Goal: Task Accomplishment & Management: Complete application form

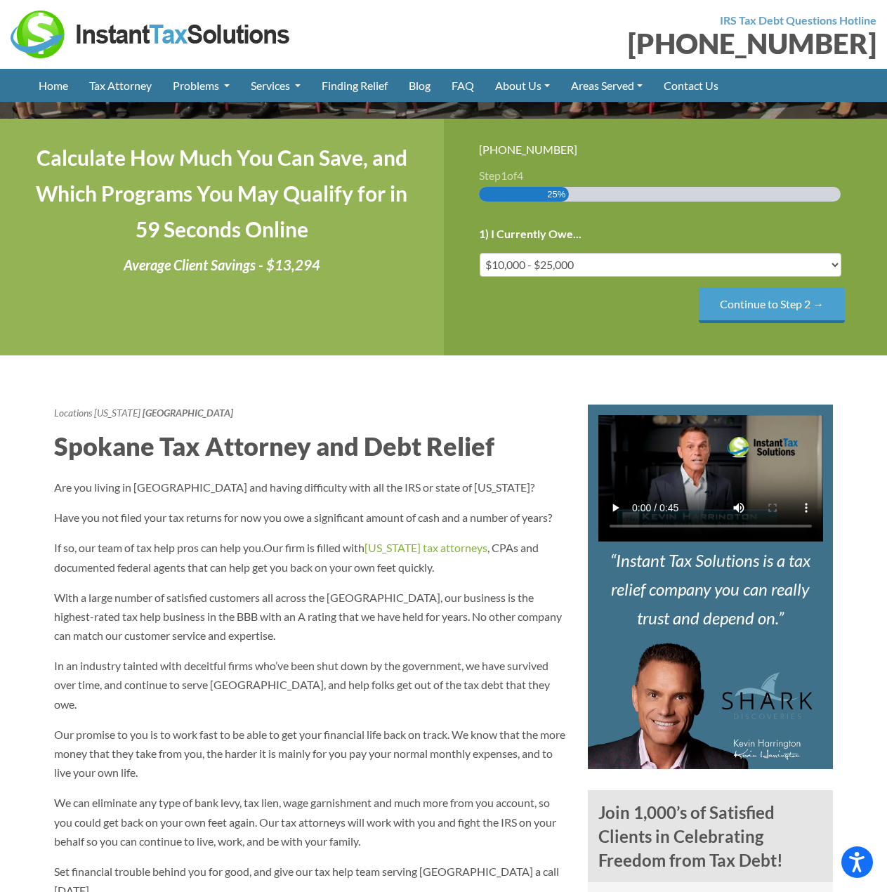
scroll to position [281, 0]
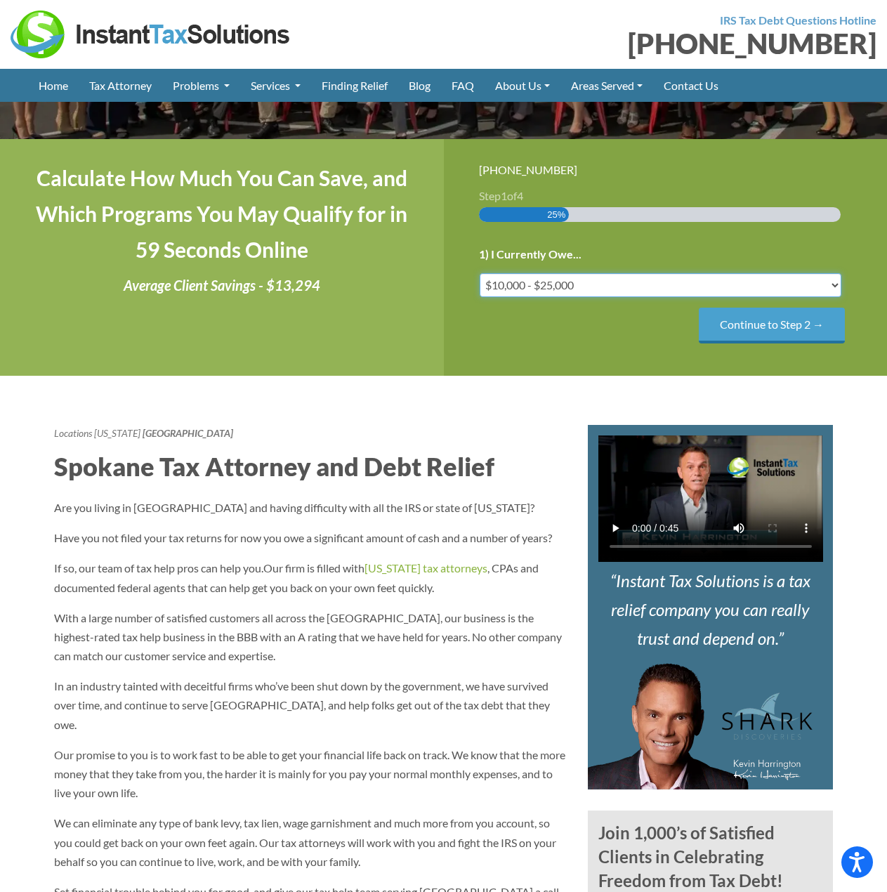
click at [548, 280] on select "Less than $10,000 $10,000 - $25,000 $25,000 - $50,000 $50,000 - $75,000 $75,000+" at bounding box center [661, 285] width 362 height 24
select select "50-75"
click at [480, 273] on select "Less than $10,000 $10,000 - $25,000 $25,000 - $50,000 $50,000 - $75,000 $75,000+" at bounding box center [661, 285] width 362 height 24
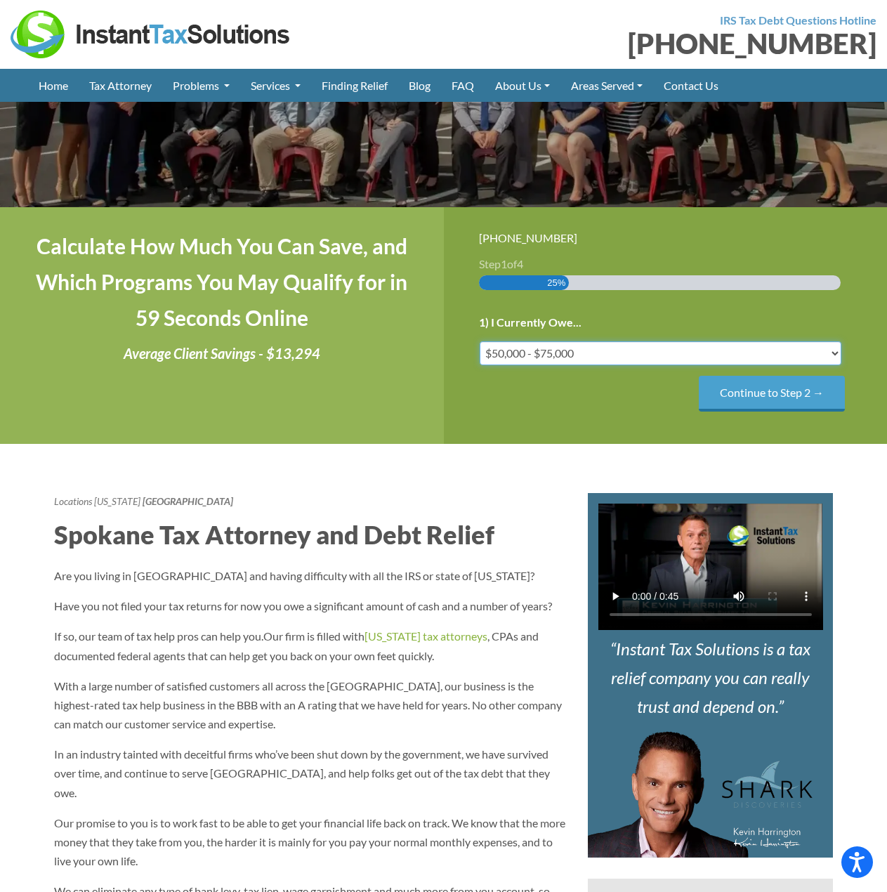
scroll to position [211, 0]
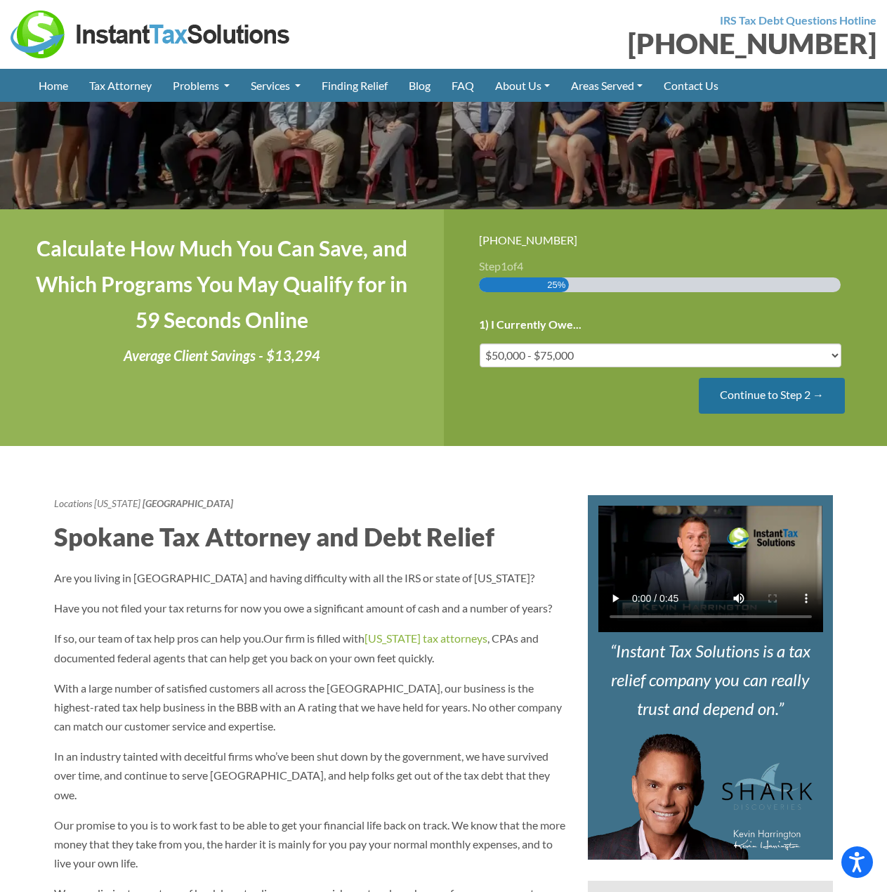
click at [756, 400] on input "Continue to Step 2 →" at bounding box center [772, 396] width 146 height 36
click at [732, 398] on input "Continue to Step 3 →" at bounding box center [772, 396] width 146 height 36
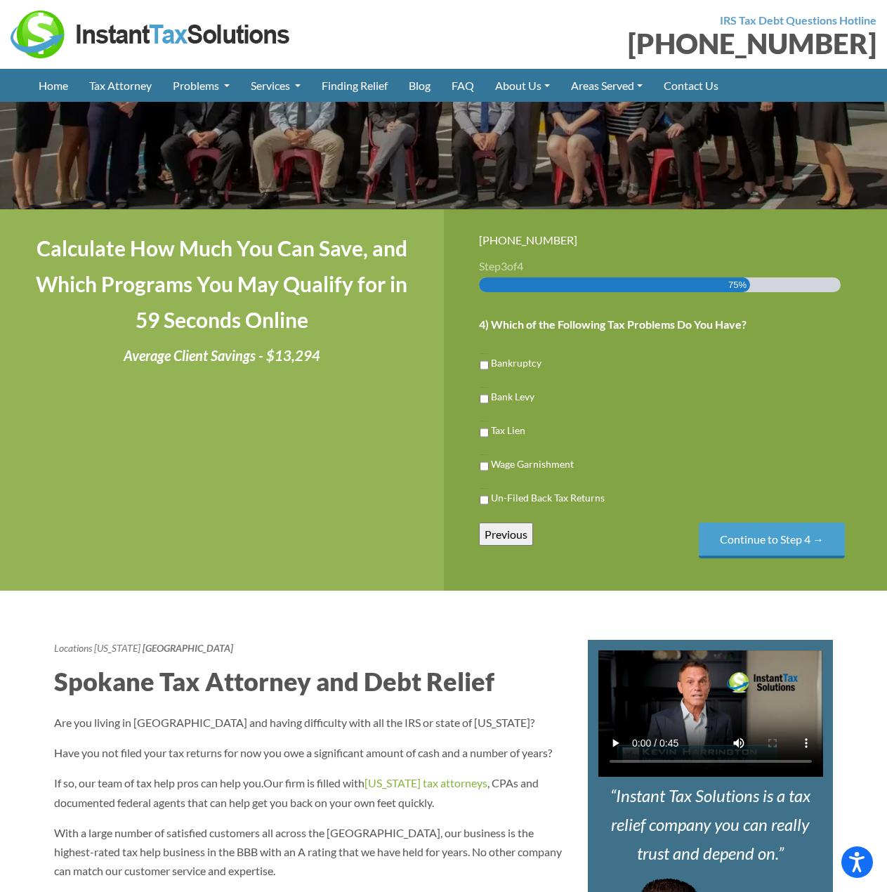
click at [499, 428] on label "Tax Lien" at bounding box center [508, 430] width 34 height 15
click at [489, 428] on input "Tax Lien" at bounding box center [484, 433] width 9 height 24
checkbox input "true"
click at [515, 400] on label "Bank Levy" at bounding box center [513, 396] width 44 height 15
click at [489, 400] on input "Bank Levy" at bounding box center [484, 399] width 9 height 24
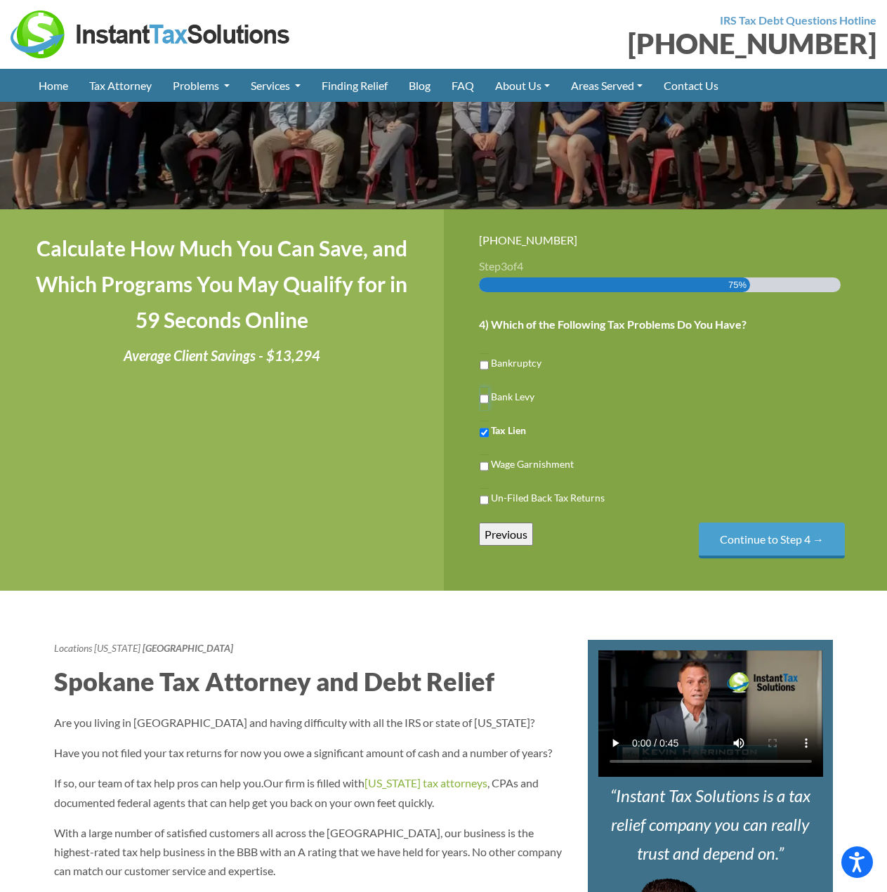
checkbox input "true"
click at [715, 544] on input "Continue to Step 4 →" at bounding box center [772, 540] width 146 height 36
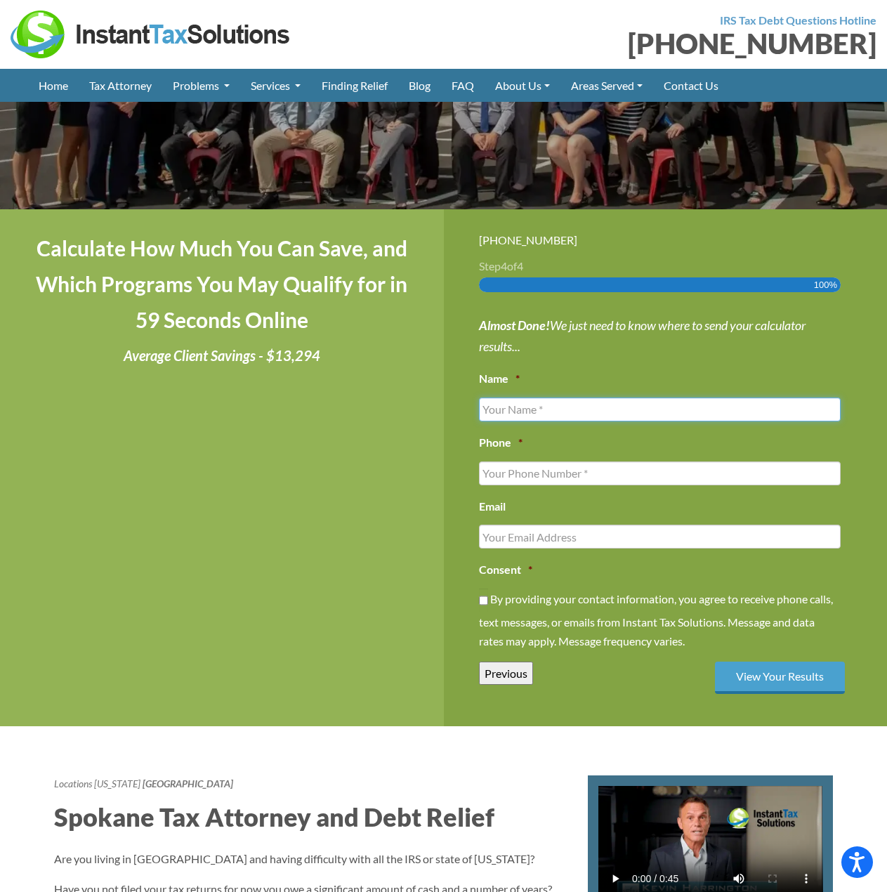
click at [605, 414] on input "Name *" at bounding box center [660, 409] width 362 height 24
type input "[PERSON_NAME]"
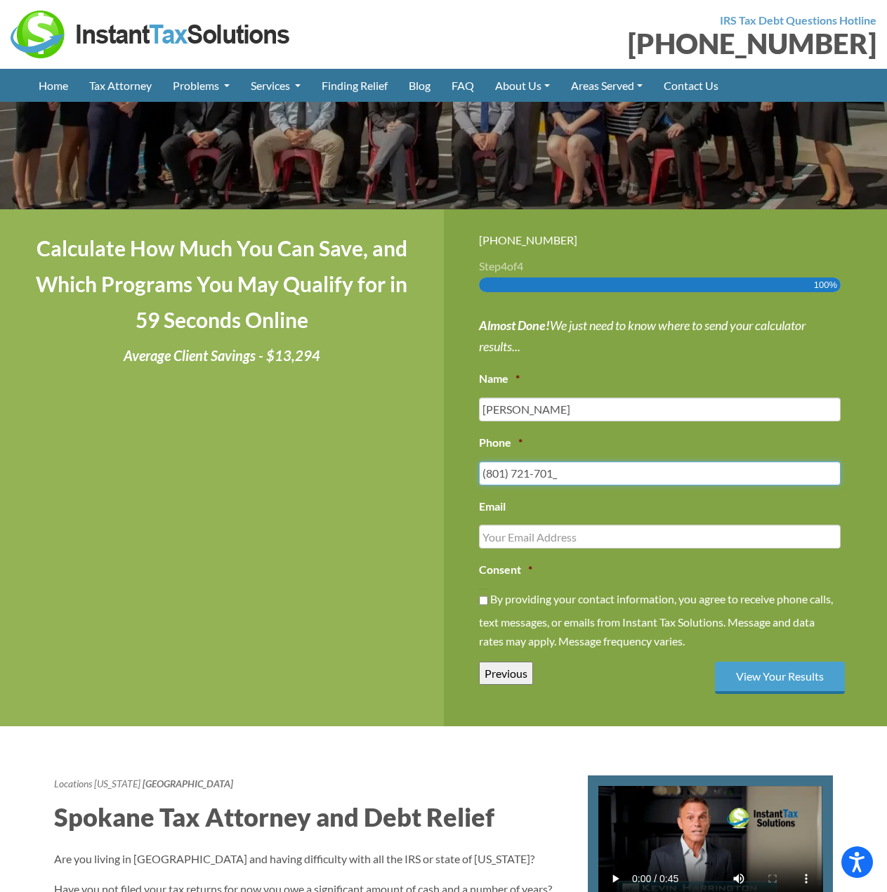
type input "[PHONE_NUMBER]"
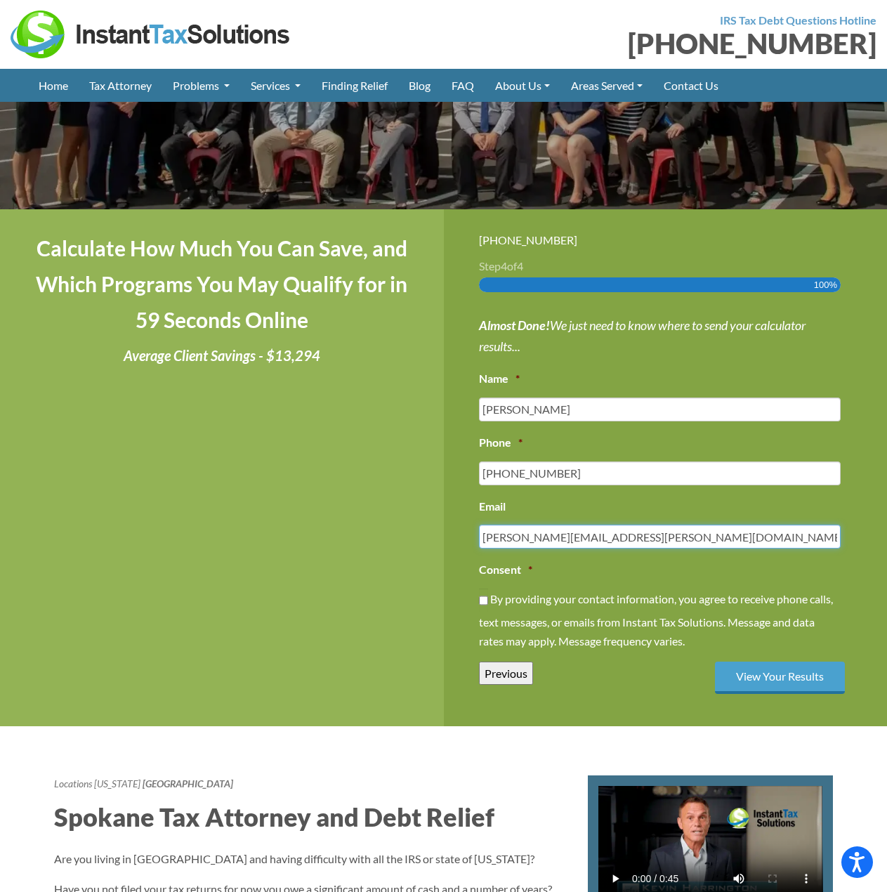
type input "[PERSON_NAME][EMAIL_ADDRESS][PERSON_NAME][DOMAIN_NAME]"
drag, startPoint x: 315, startPoint y: 528, endPoint x: 333, endPoint y: 535, distance: 19.6
click at [315, 527] on div "Calculate How Much You Can Save, and Which Programs You May Qualify for in 59 S…" at bounding box center [222, 468] width 444 height 518
click at [0, 0] on label "By providing your contact information, you agree to receive phone calls, text m…" at bounding box center [0, 0] width 0 height 0
click at [488, 601] on input "By providing your contact information, you agree to receive phone calls, text m…" at bounding box center [483, 600] width 9 height 24
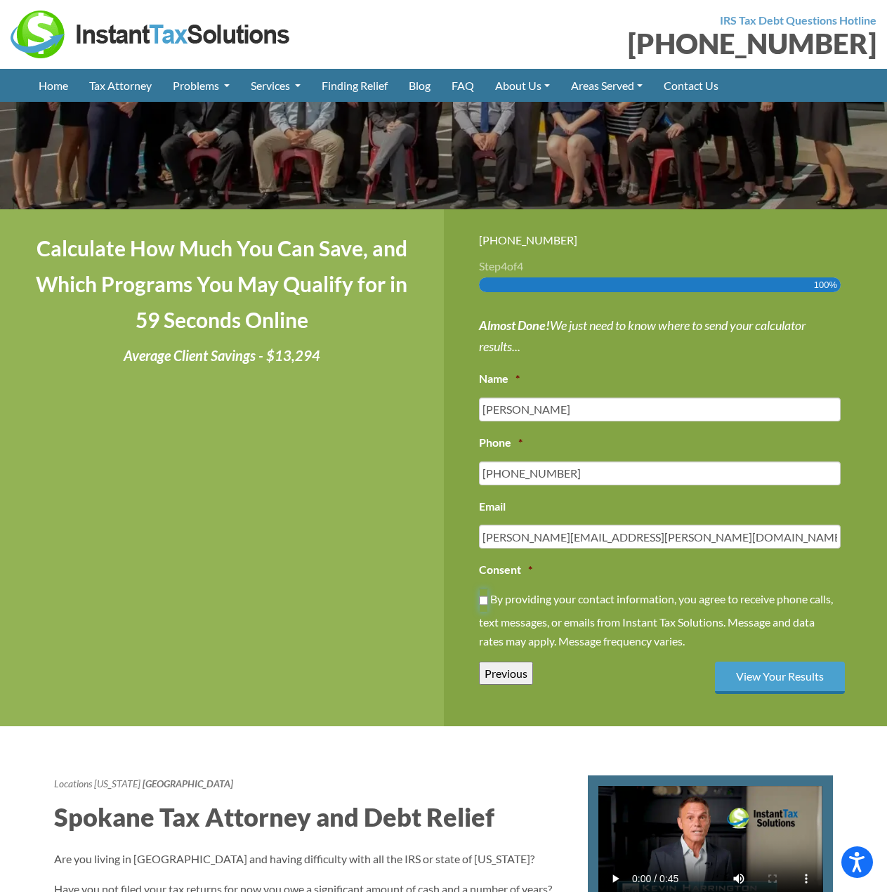
checkbox input "true"
click at [751, 668] on input "View Your Results" at bounding box center [780, 678] width 130 height 33
